Goal: Transaction & Acquisition: Obtain resource

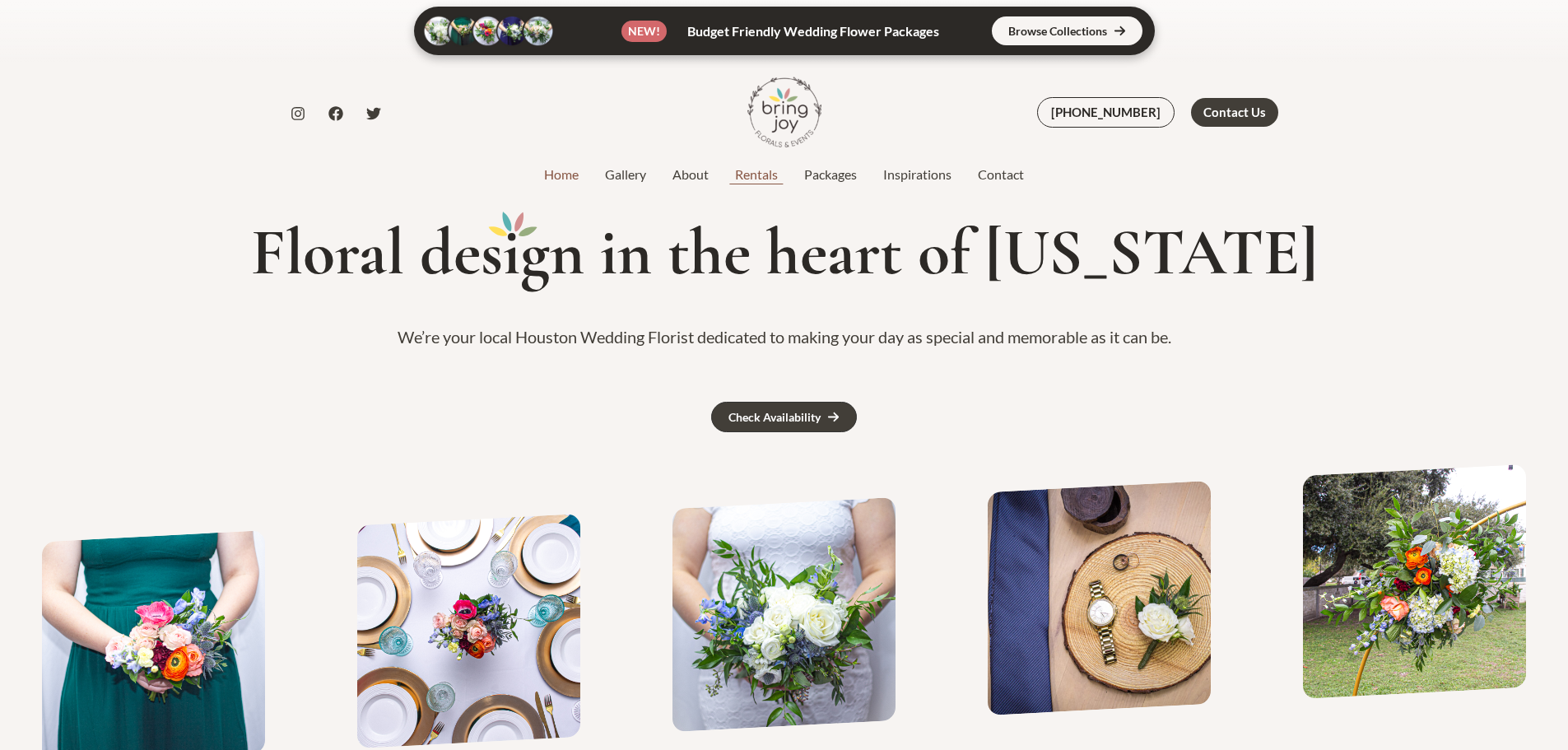
click at [767, 175] on link "Rentals" at bounding box center [756, 174] width 69 height 20
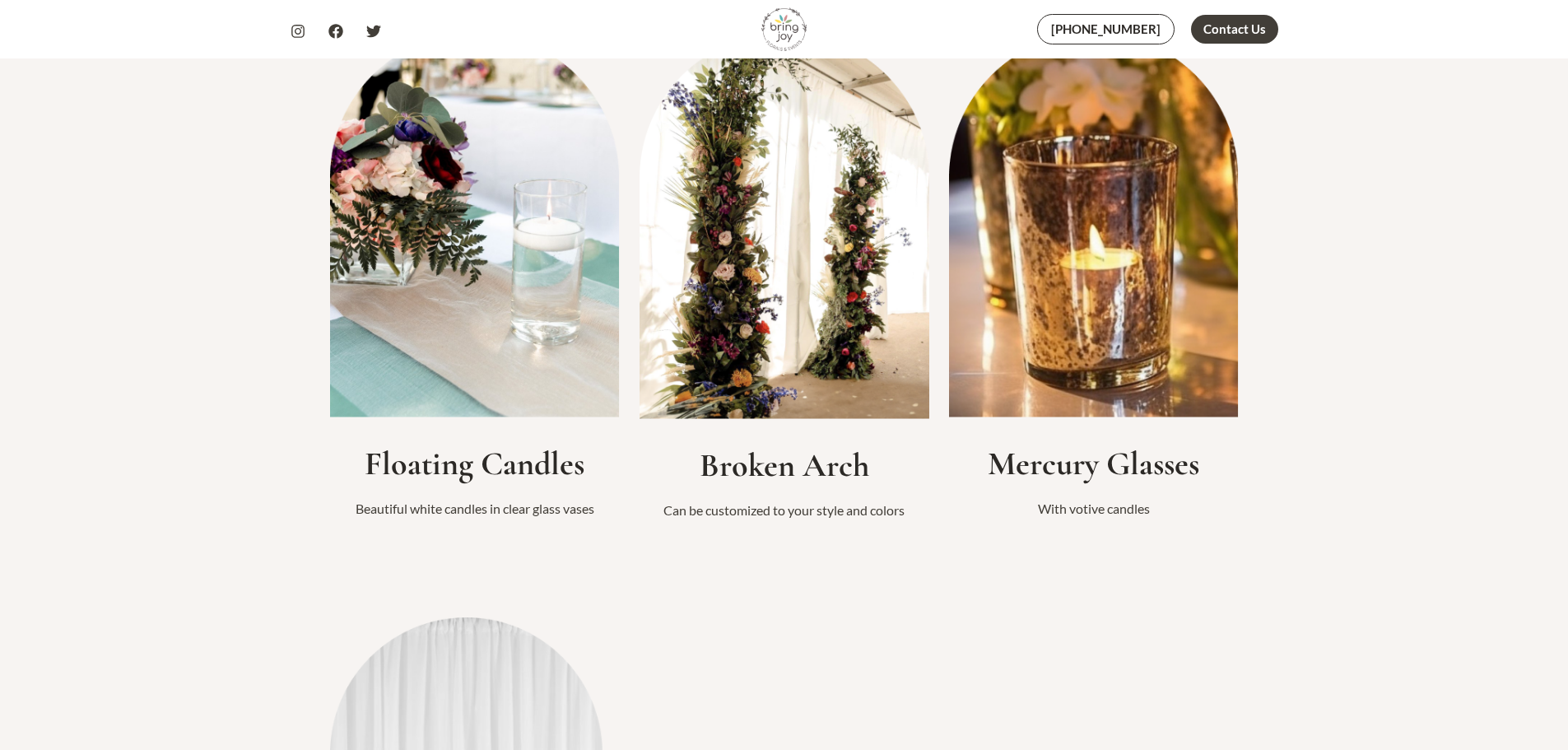
scroll to position [1565, 0]
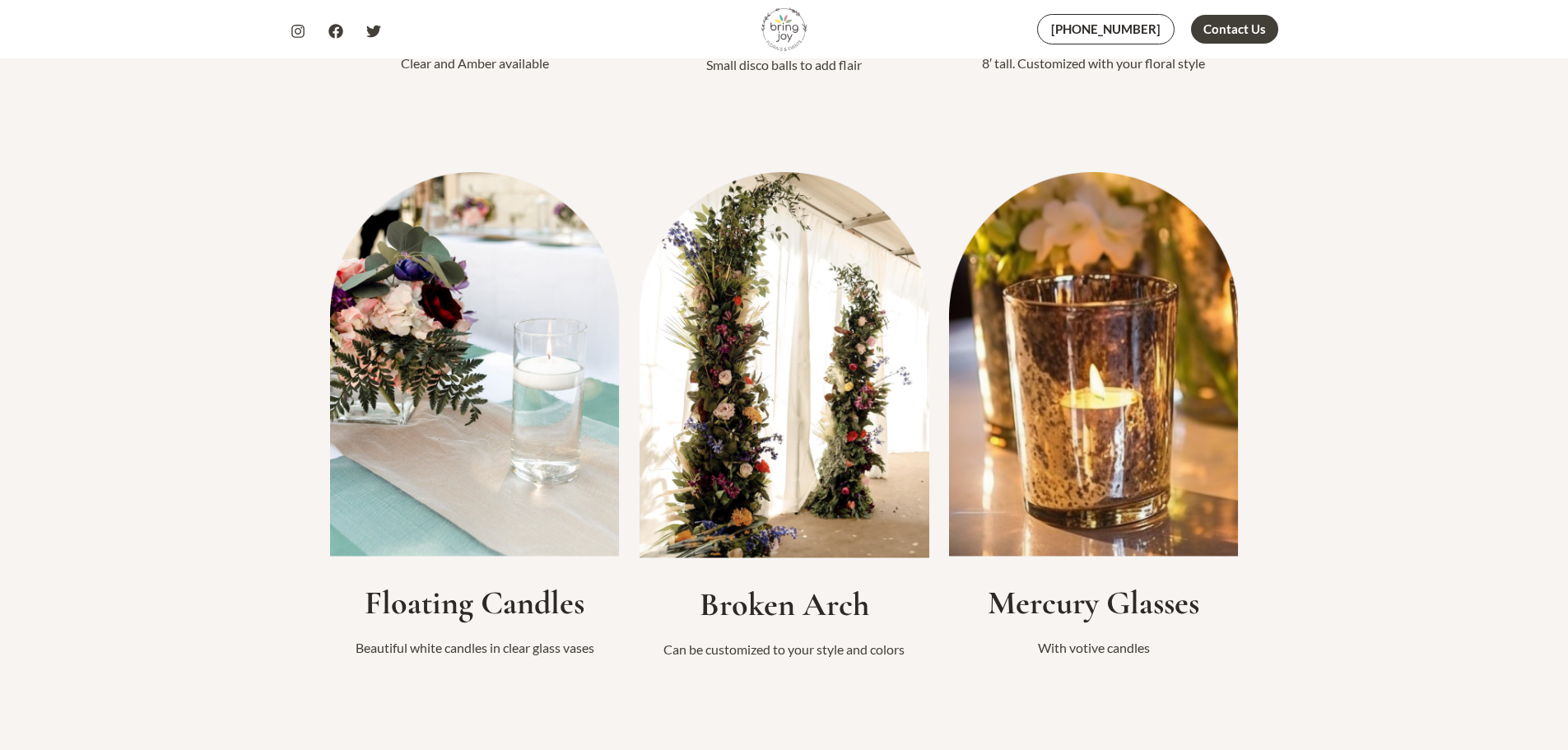
click at [798, 611] on h2 "Broken Arch" at bounding box center [784, 604] width 289 height 39
click at [843, 497] on img at bounding box center [784, 365] width 289 height 386
click at [828, 479] on img at bounding box center [784, 365] width 289 height 386
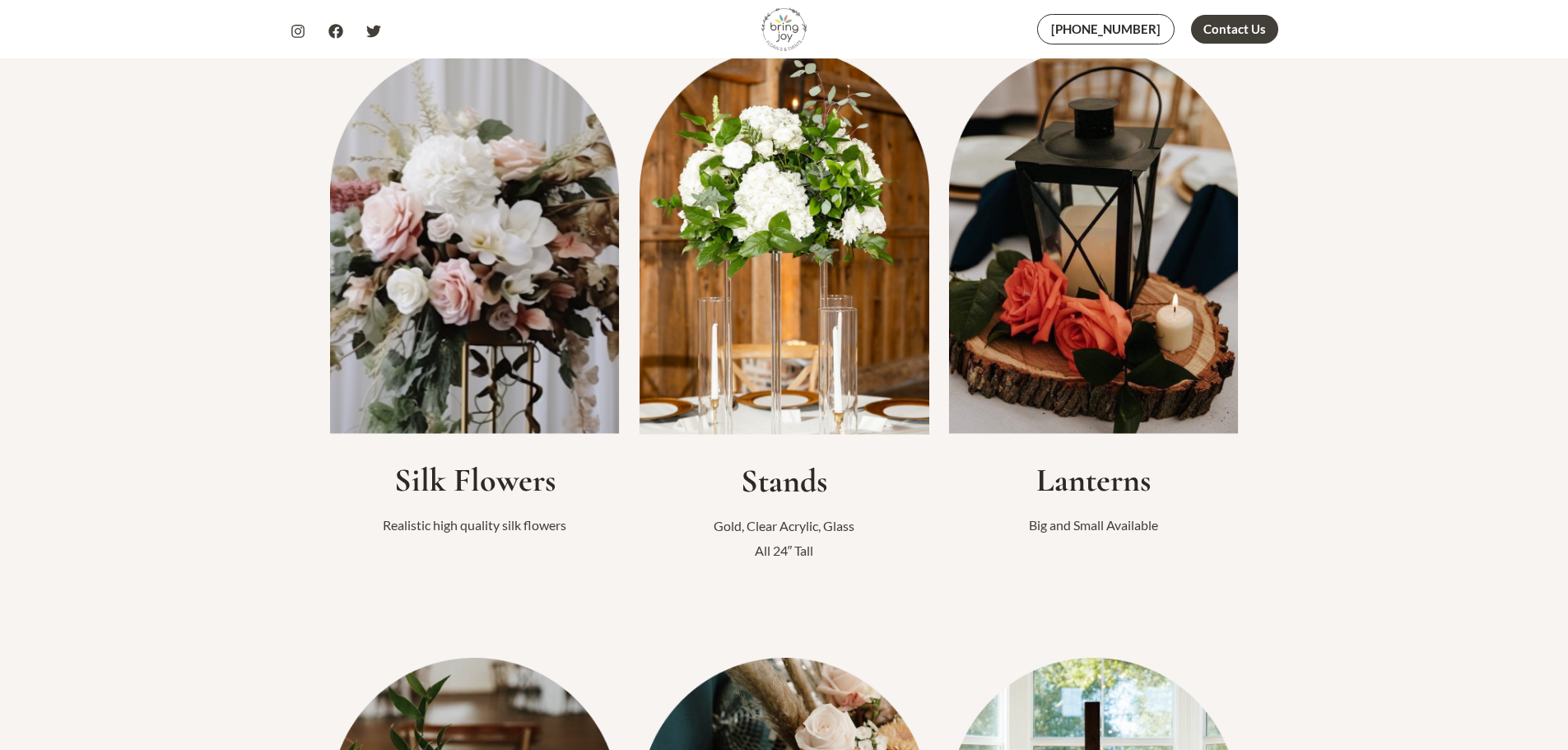
click at [495, 483] on h2 "Silk Flowers" at bounding box center [474, 480] width 289 height 39
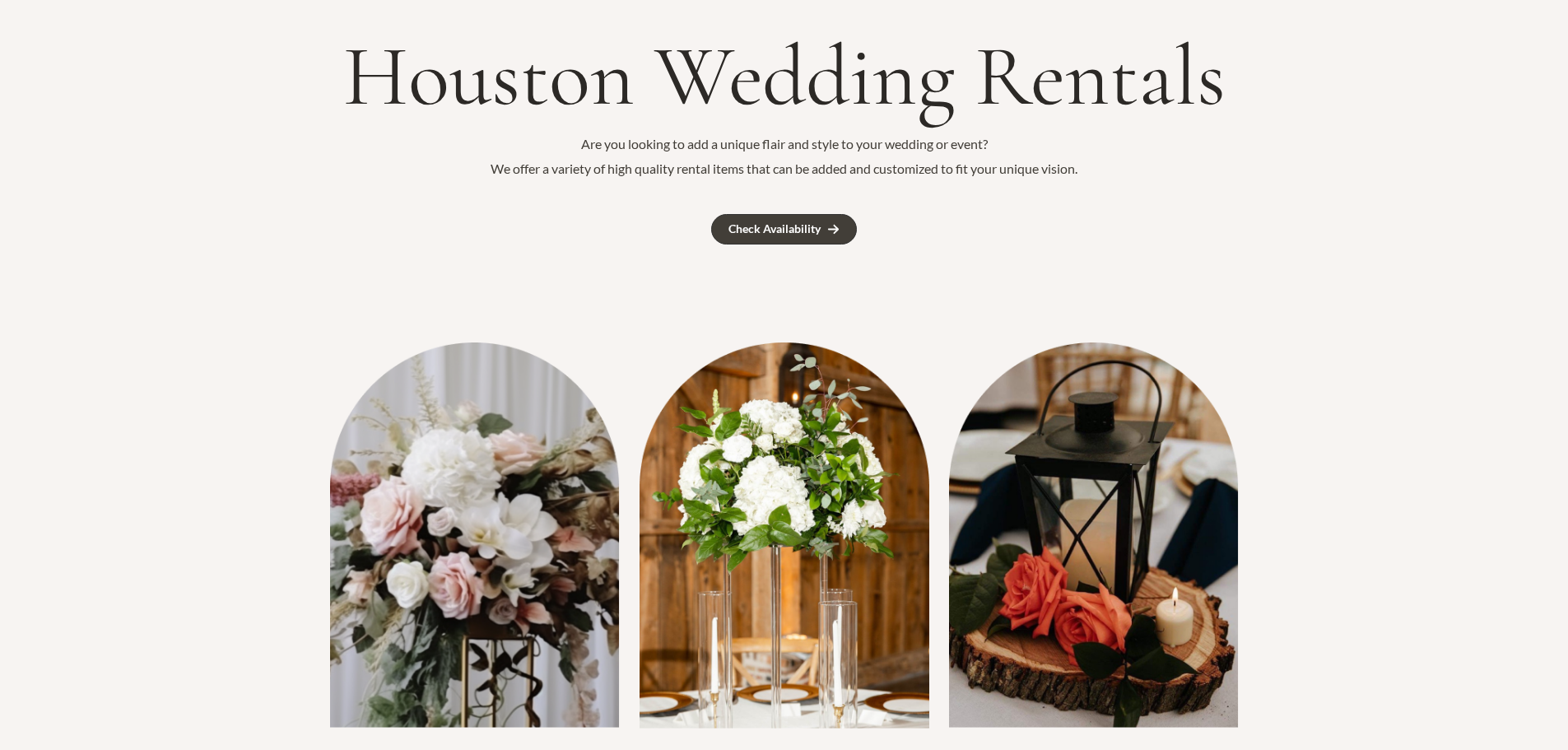
scroll to position [164, 0]
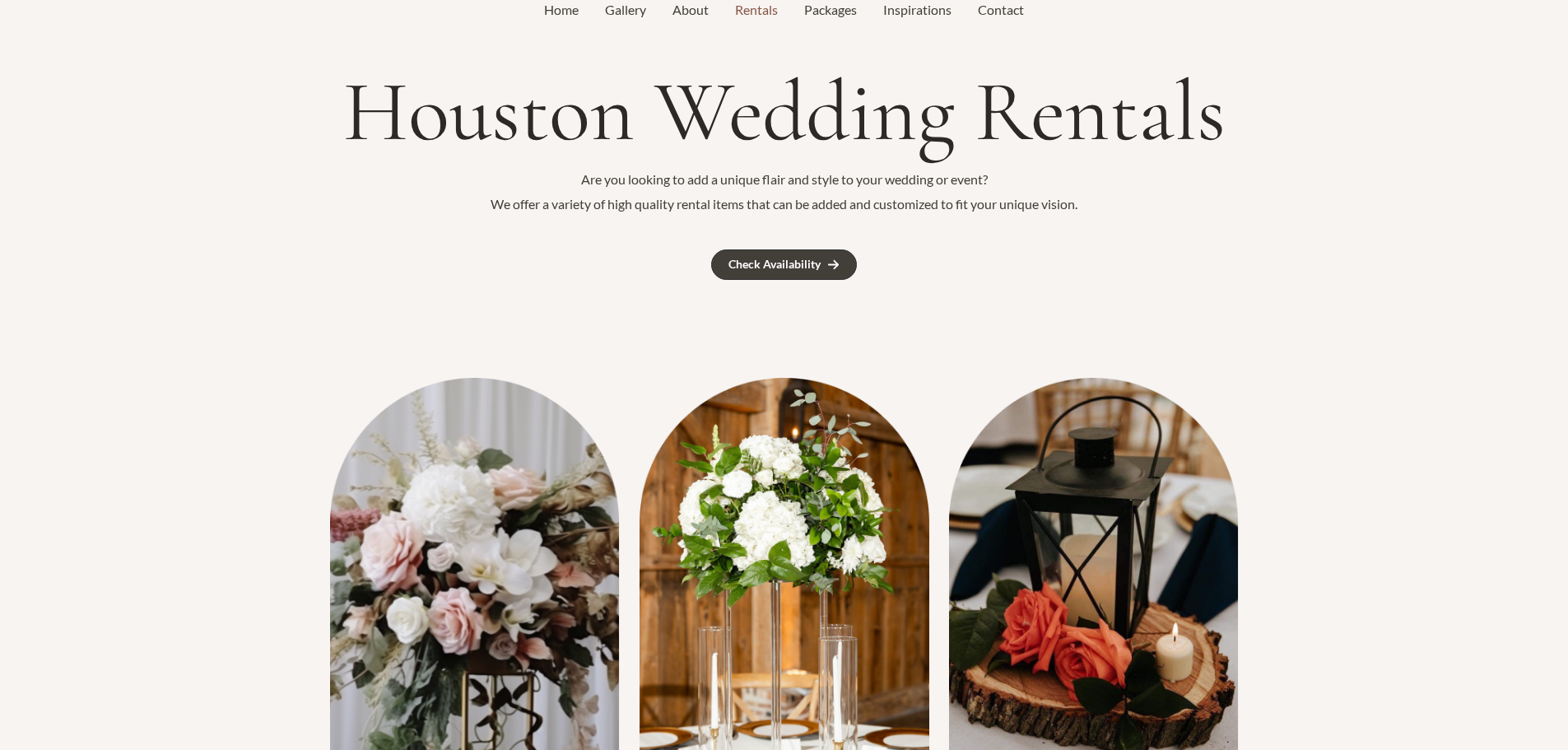
click at [523, 462] on img at bounding box center [474, 570] width 289 height 385
click at [819, 269] on div "Check Availability" at bounding box center [774, 265] width 92 height 12
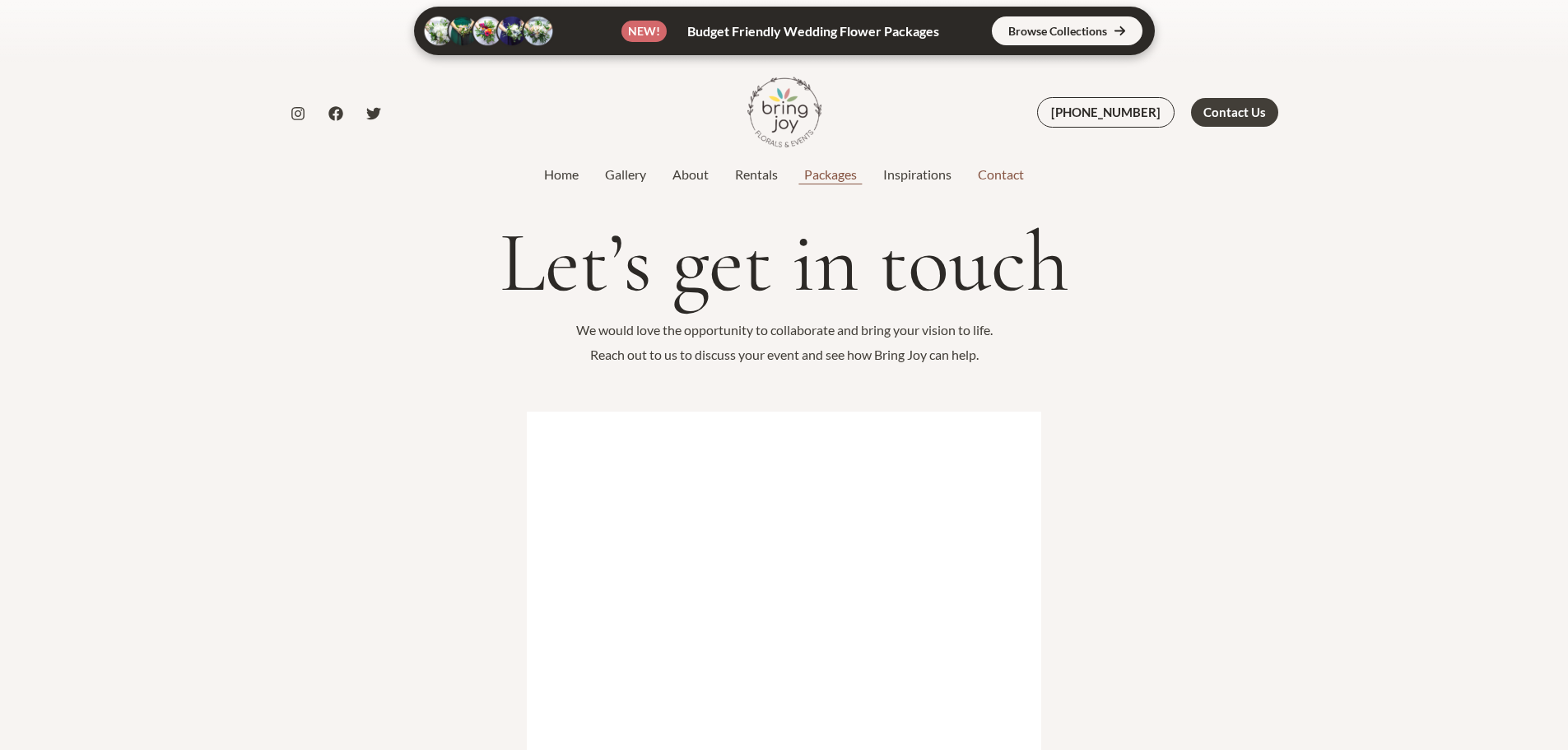
click at [829, 169] on link "Packages" at bounding box center [830, 174] width 79 height 20
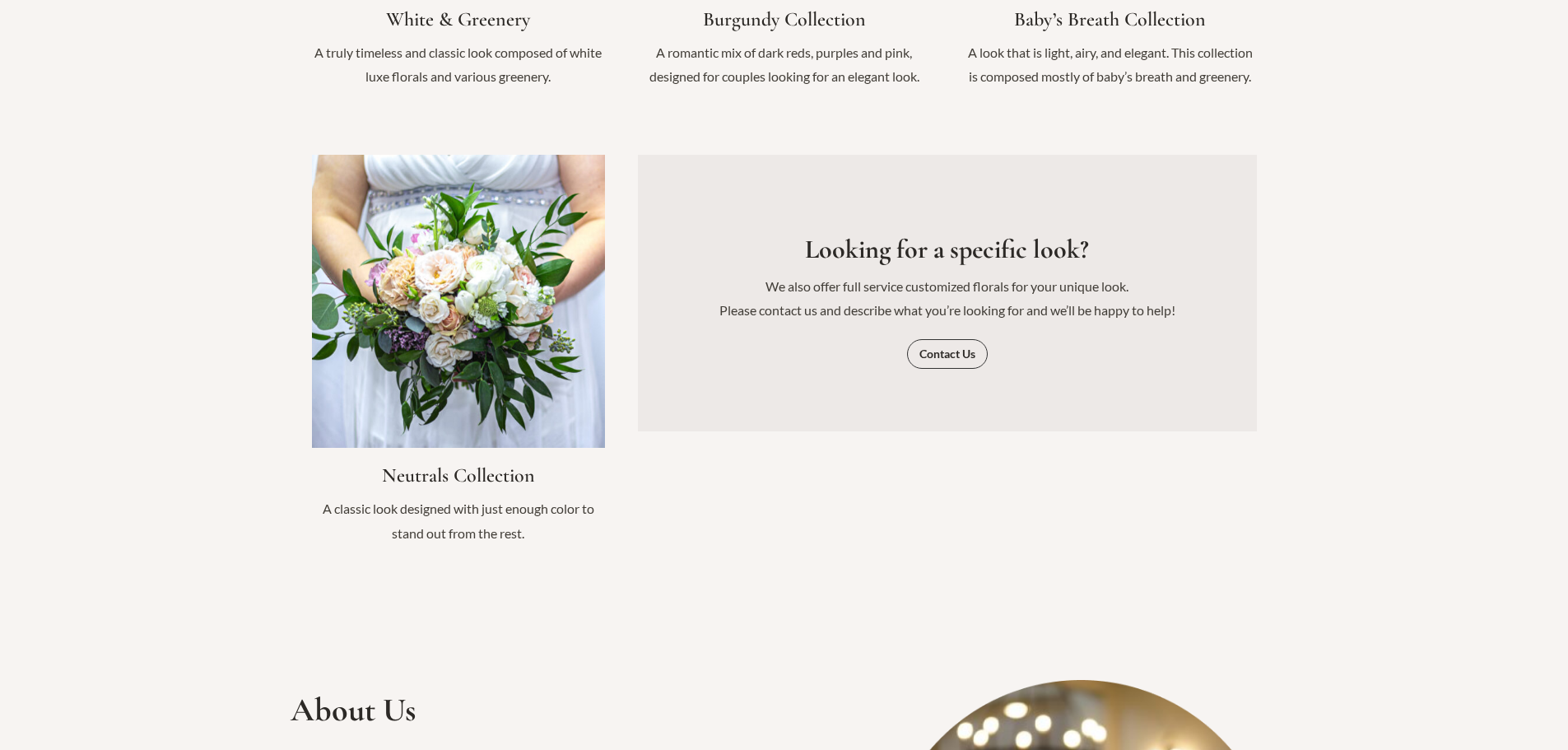
scroll to position [2305, 0]
